Goal: Share content: Share content

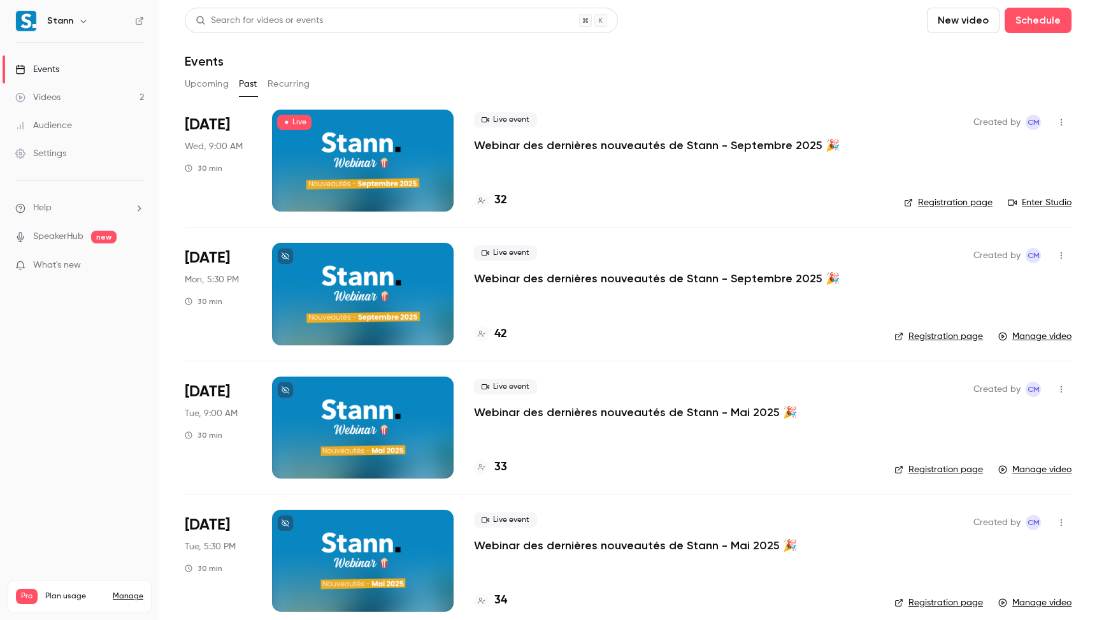
click at [786, 61] on div "Events" at bounding box center [628, 61] width 887 height 15
click at [55, 95] on div "Videos" at bounding box center [37, 97] width 45 height 13
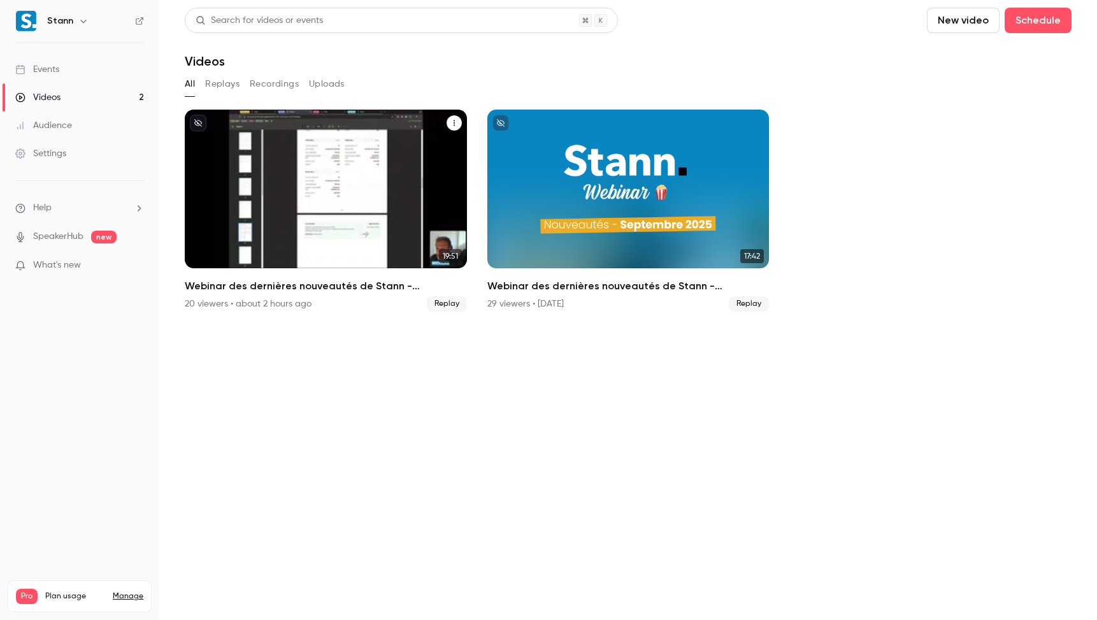
click at [361, 284] on h2 "Webinar des dernières nouveautés de Stann - Septembre 2025 🎉" at bounding box center [326, 286] width 282 height 15
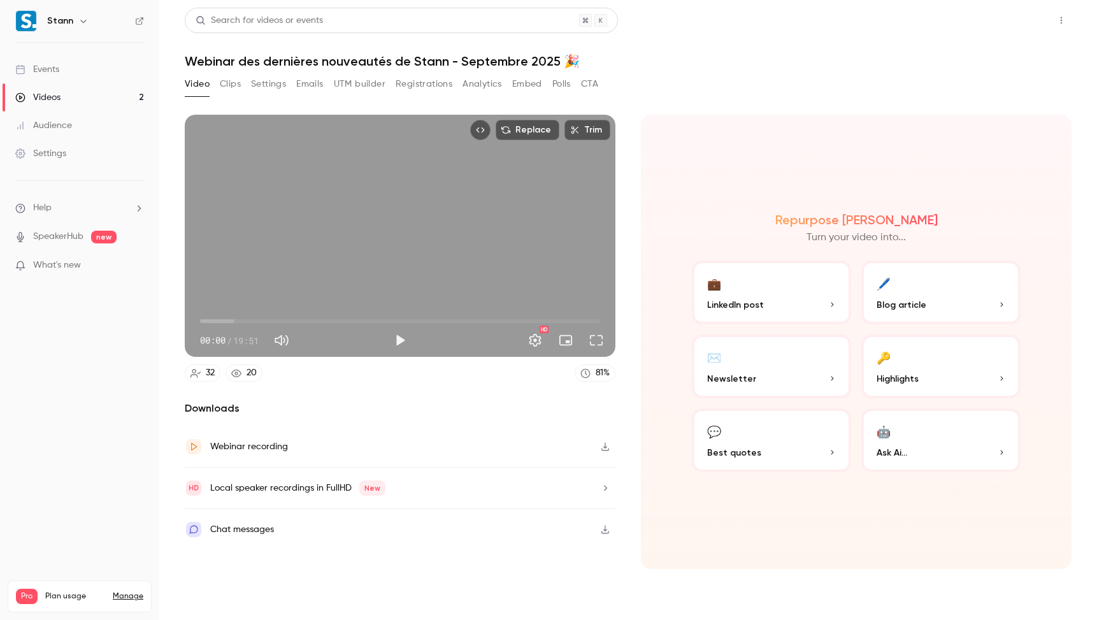
click at [1020, 23] on button "Share" at bounding box center [1016, 20] width 50 height 25
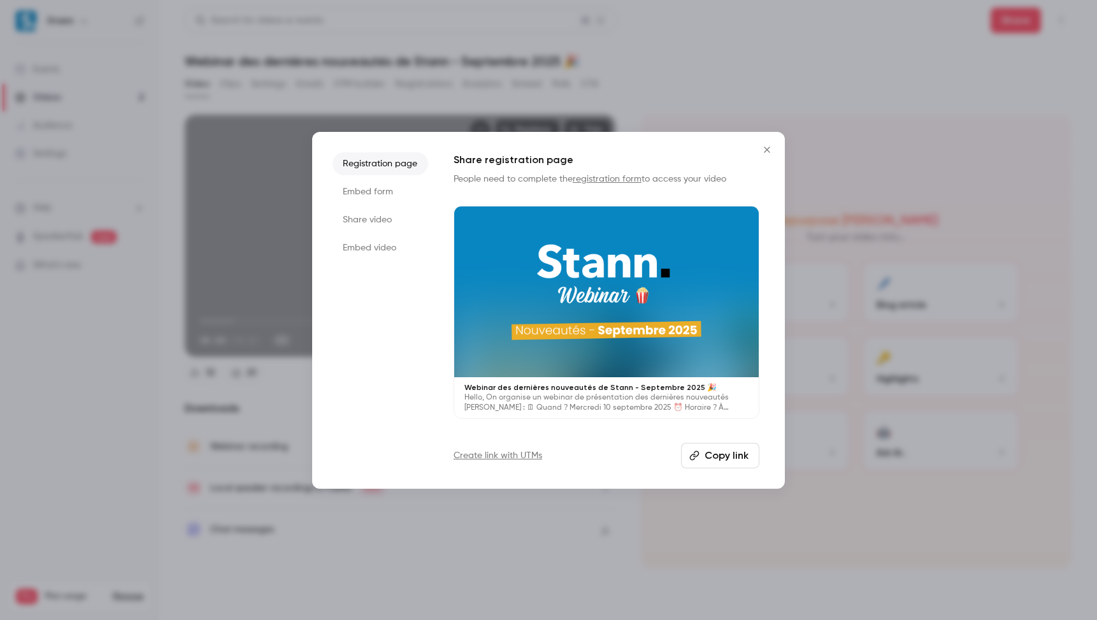
click at [387, 192] on li "Embed form" at bounding box center [381, 191] width 96 height 23
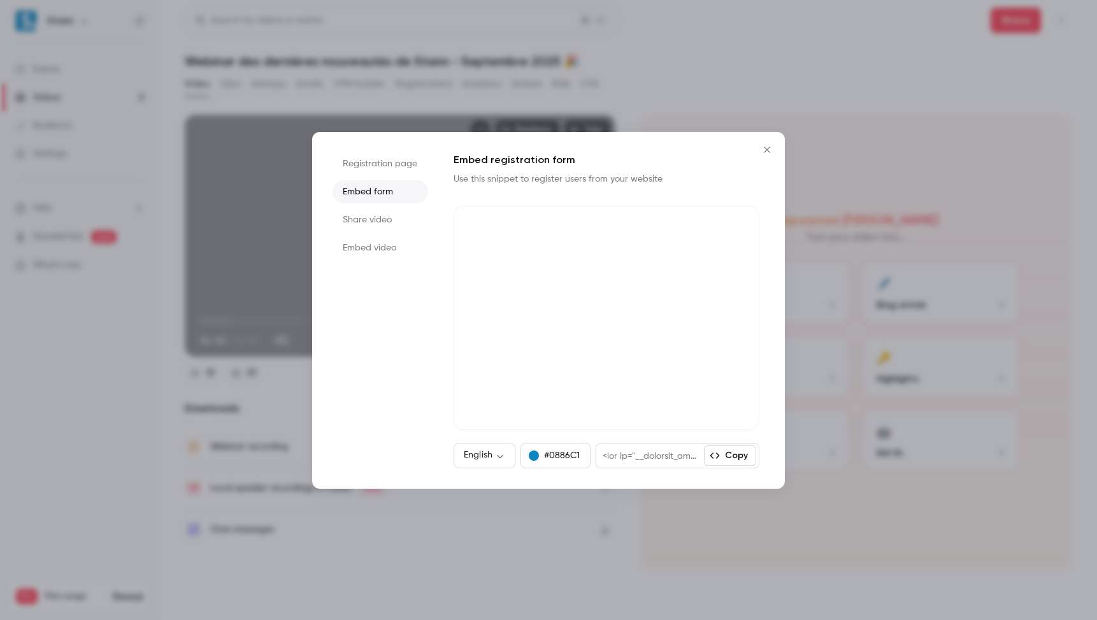
click at [382, 218] on li "Share video" at bounding box center [381, 219] width 96 height 23
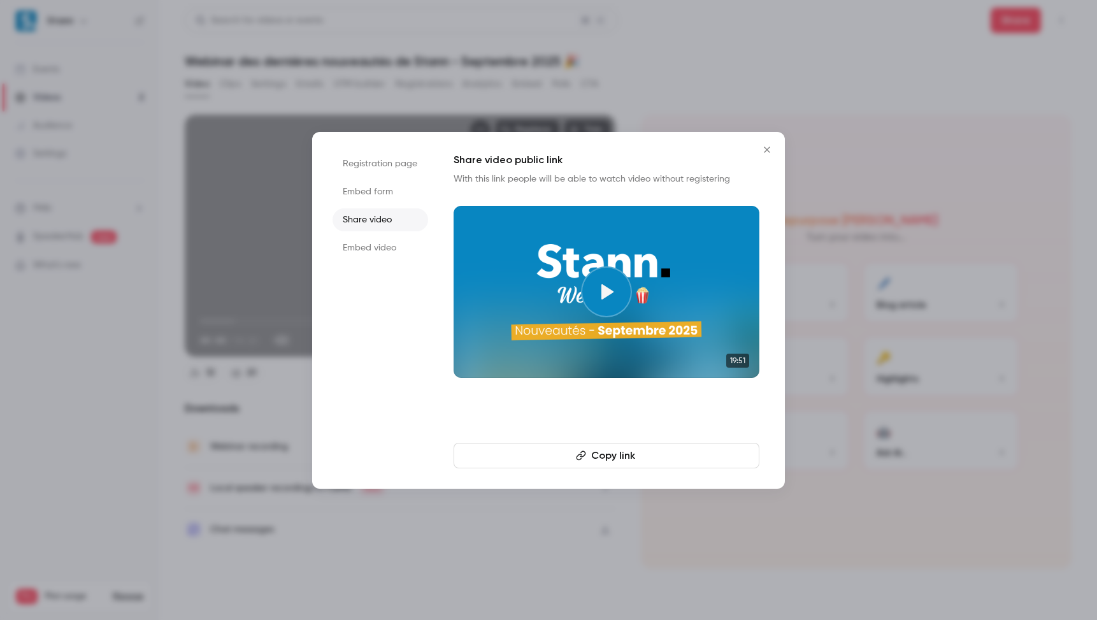
click at [386, 253] on li "Embed video" at bounding box center [381, 247] width 96 height 23
click at [471, 161] on h1 "Embed video player" at bounding box center [607, 159] width 306 height 15
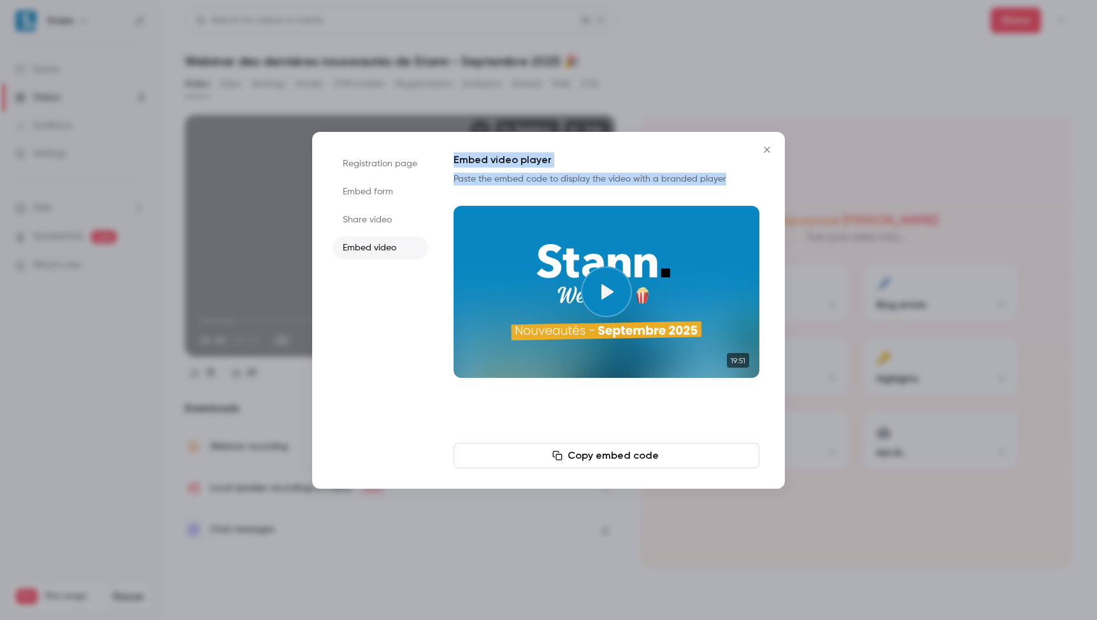
drag, startPoint x: 454, startPoint y: 157, endPoint x: 734, endPoint y: 183, distance: 281.0
click at [734, 183] on div "Embed video player Paste the embed code to display the video with a branded pla…" at bounding box center [607, 265] width 306 height 226
copy div "Embed video player Paste the embed code to display the video with a branded pla…"
click at [406, 211] on li "Share video" at bounding box center [381, 219] width 96 height 23
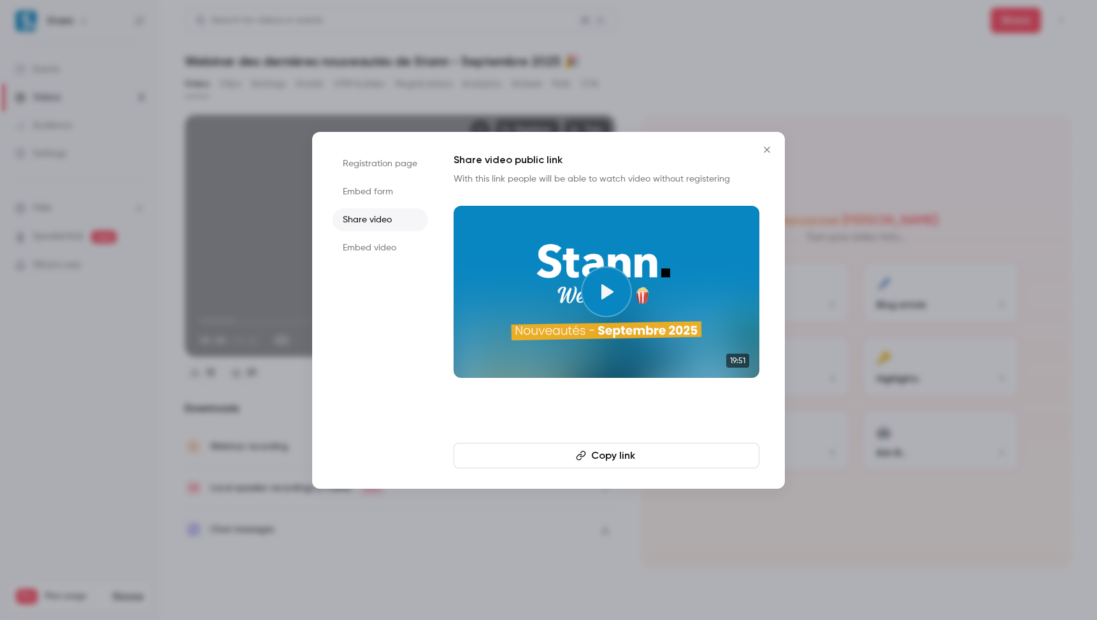
click at [388, 215] on li "Share video" at bounding box center [381, 219] width 96 height 23
drag, startPoint x: 460, startPoint y: 156, endPoint x: 753, endPoint y: 182, distance: 295.0
click at [753, 182] on div "Share video public link With this link people will be able to watch video witho…" at bounding box center [607, 265] width 306 height 226
copy div "hare video public link With this link people will be able to watch video withou…"
click at [614, 450] on button "Copy link" at bounding box center [607, 455] width 306 height 25
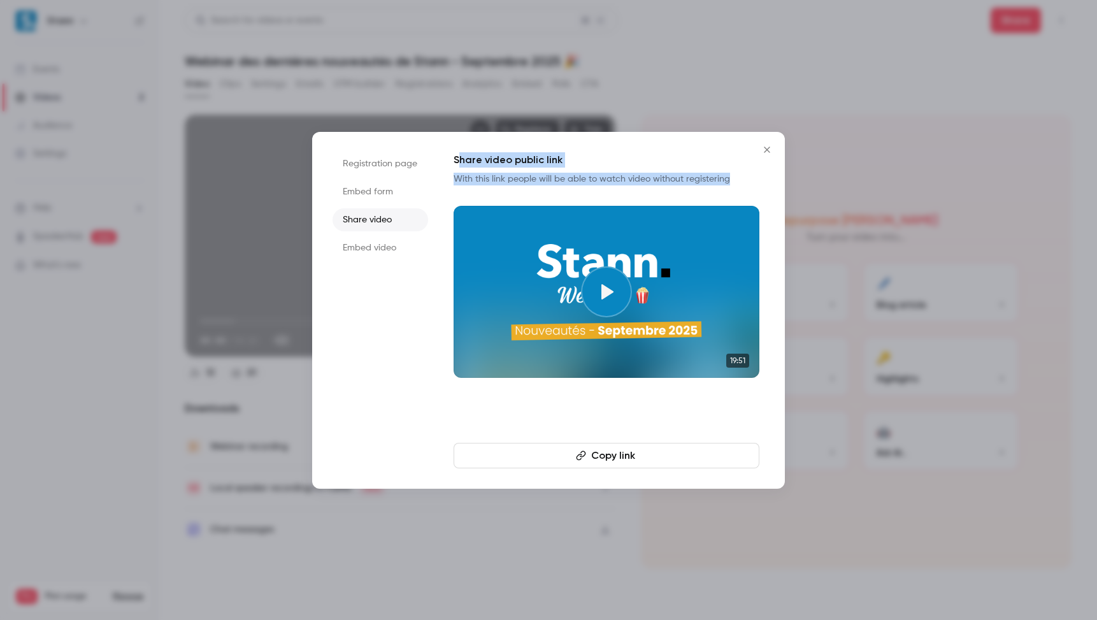
click at [772, 145] on icon "Close" at bounding box center [767, 150] width 15 height 10
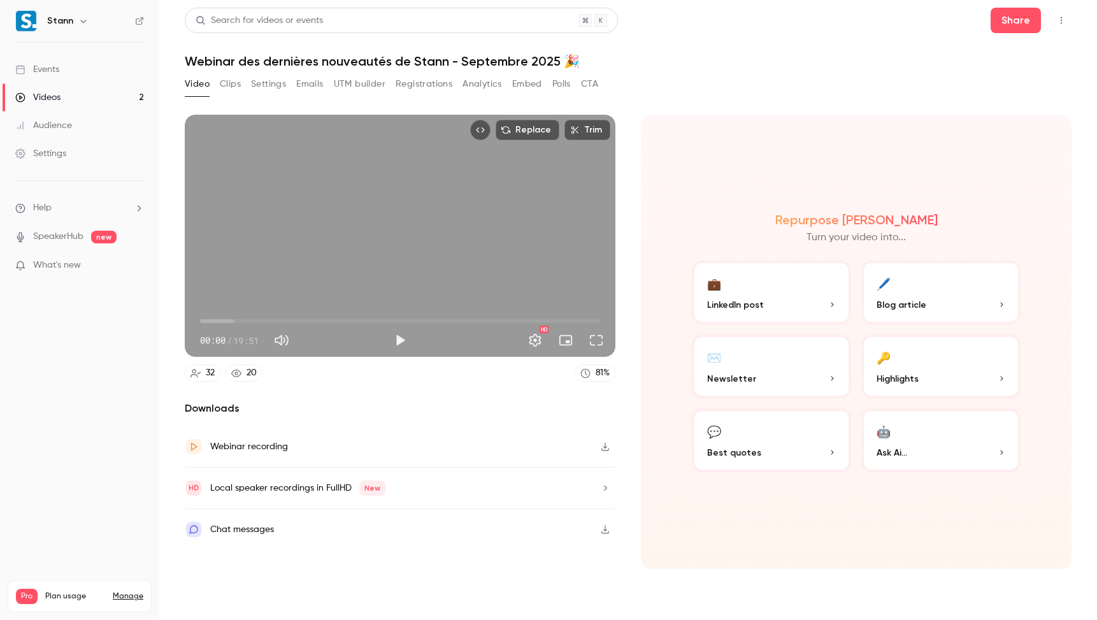
type input "****"
click at [221, 324] on span "00:00" at bounding box center [400, 321] width 400 height 20
click at [673, 78] on div "Video Clips Settings Emails UTM builder Registrations Analytics Embed Polls CTA" at bounding box center [628, 86] width 887 height 25
click at [91, 61] on link "Events" at bounding box center [79, 69] width 159 height 28
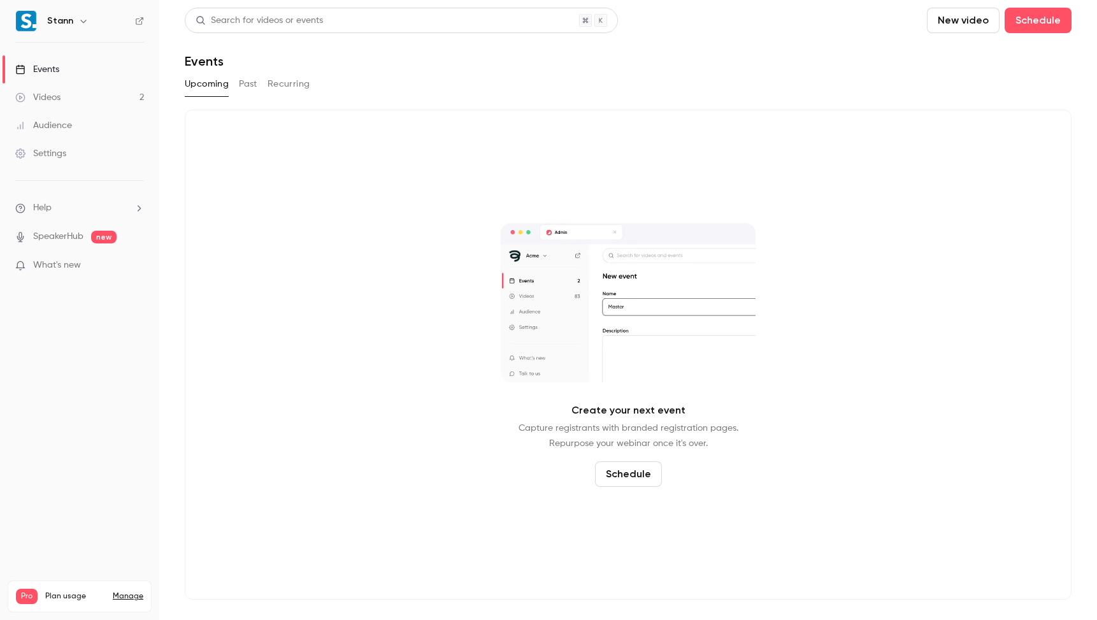
click at [95, 388] on nav "Stann Events Videos 2 Audience Settings Help SpeakerHub new What's new Pro Plan…" at bounding box center [79, 310] width 159 height 620
click at [269, 353] on div "Create your next event Capture registrants with branded registration pages. Rep…" at bounding box center [628, 355] width 887 height 490
